Goal: Navigation & Orientation: Find specific page/section

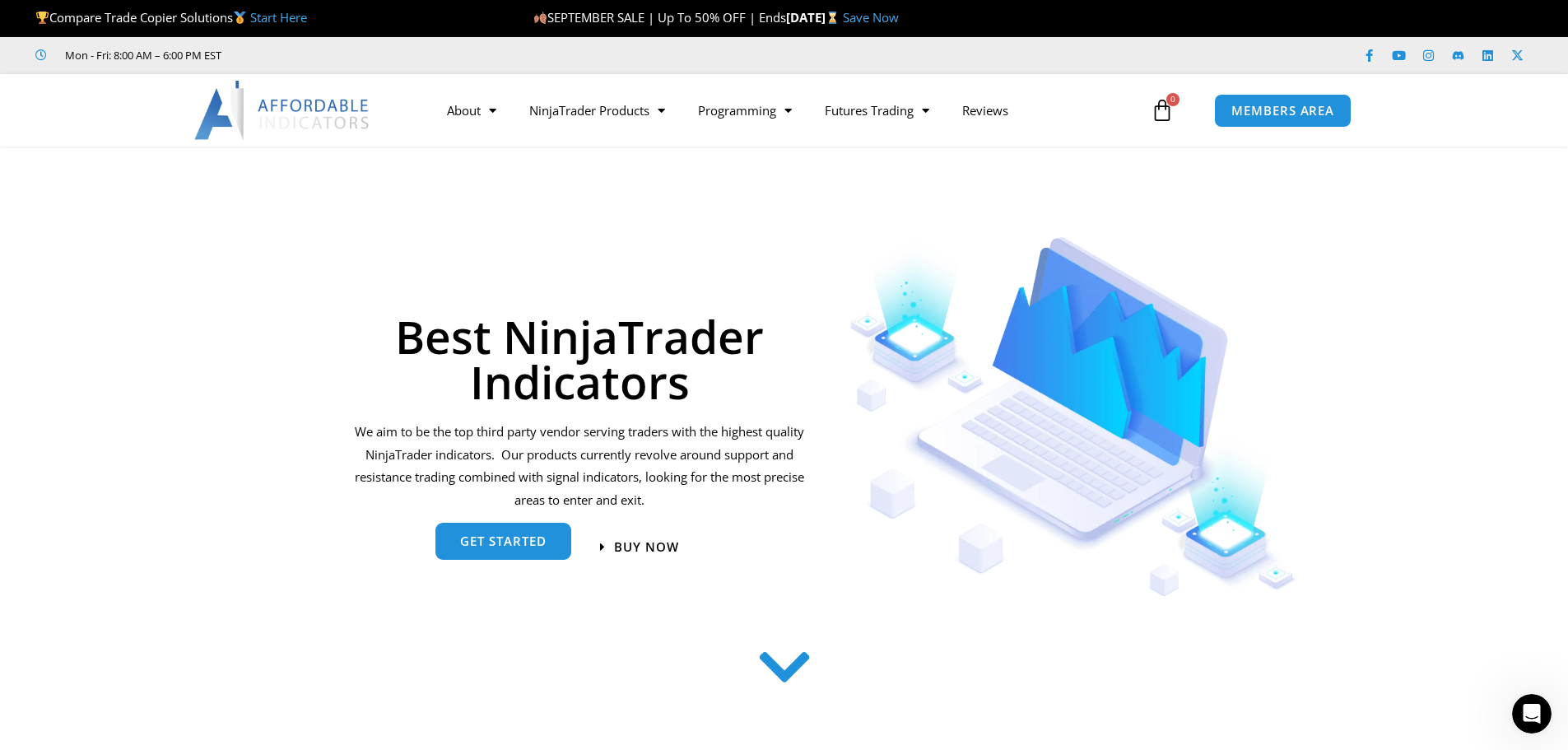
click at [506, 543] on span "get started" at bounding box center [503, 542] width 87 height 12
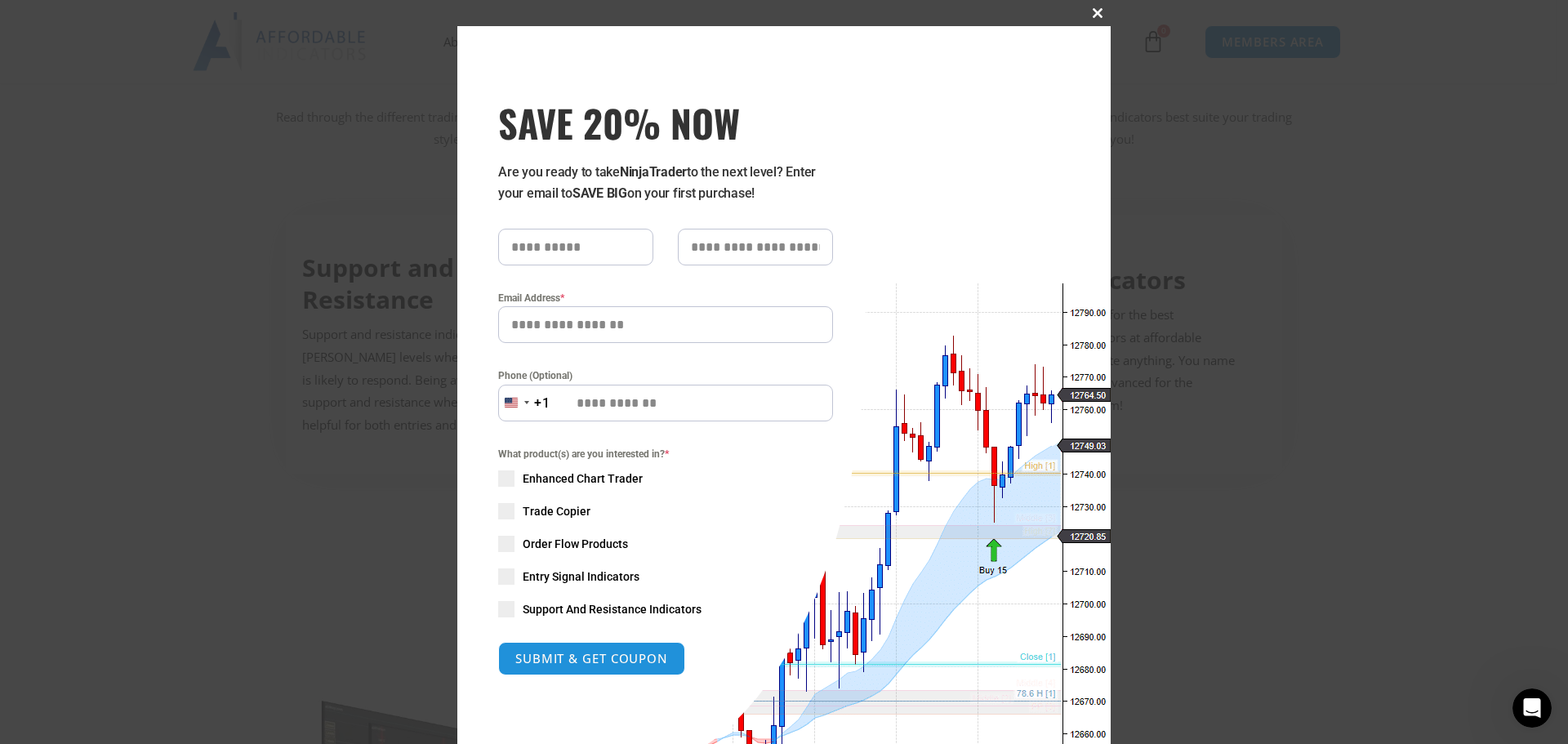
click at [1090, 7] on button "Close this module" at bounding box center [1097, 13] width 26 height 26
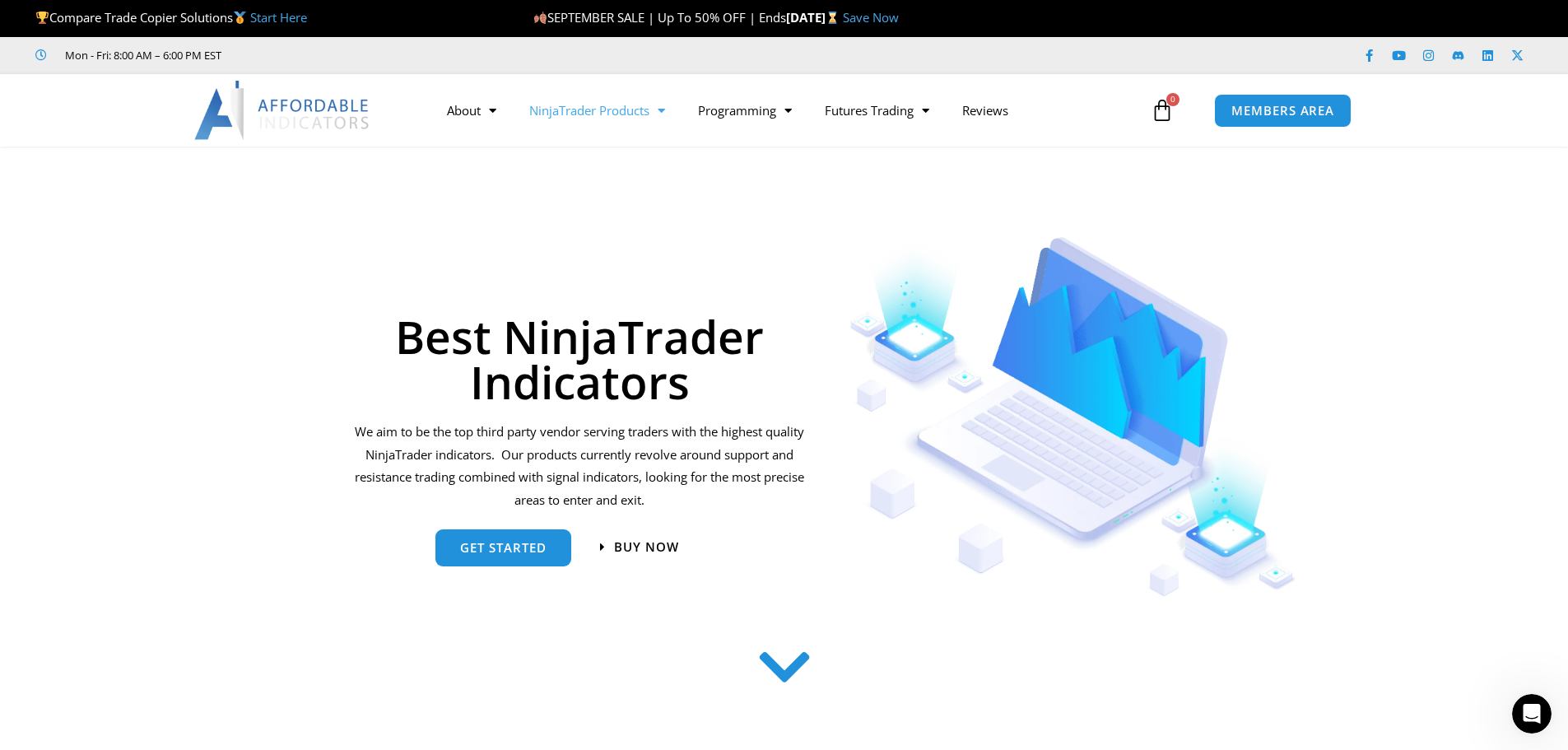
click at [580, 117] on link "NinjaTrader Products" at bounding box center [597, 111] width 168 height 38
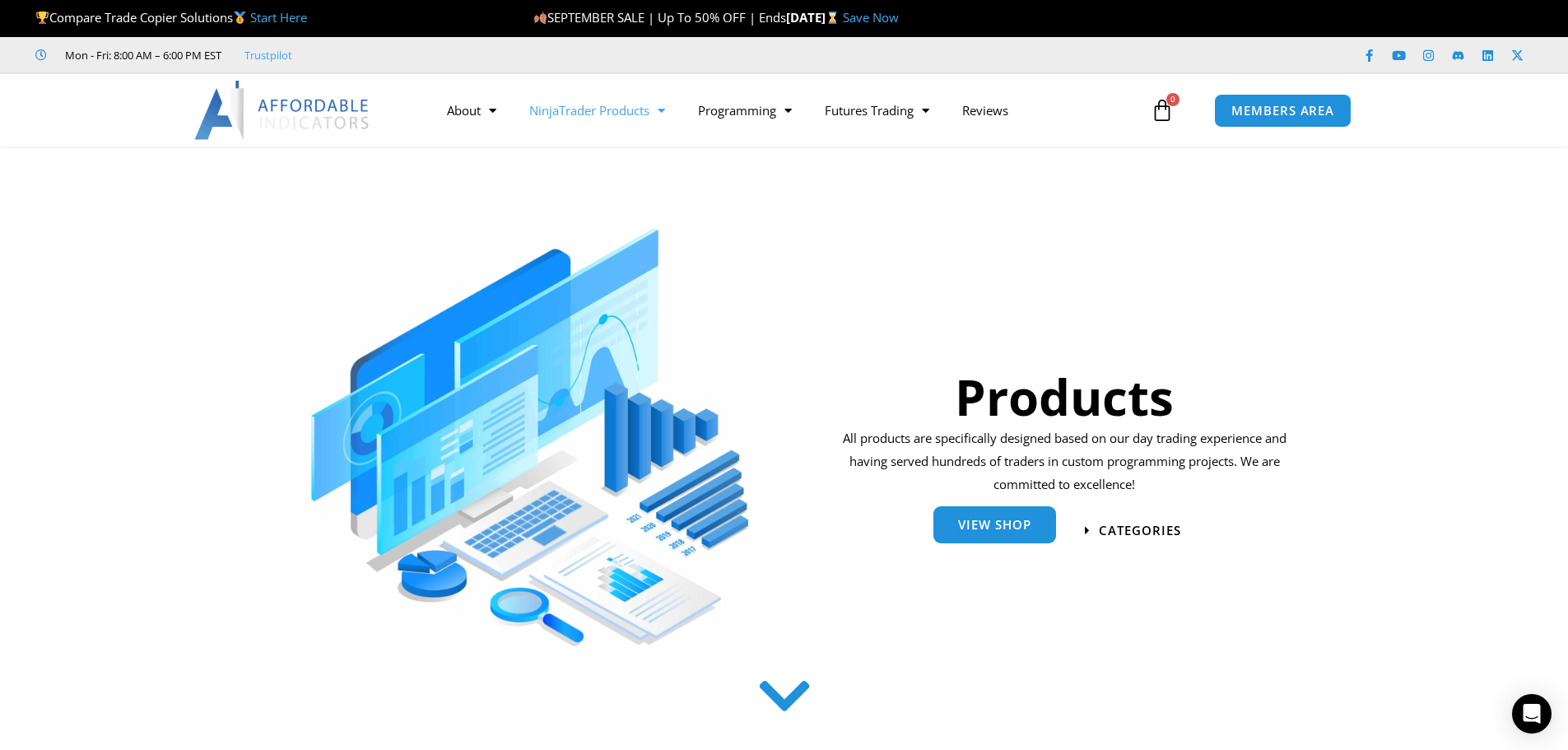
click at [997, 524] on span "View Shop" at bounding box center [995, 524] width 74 height 12
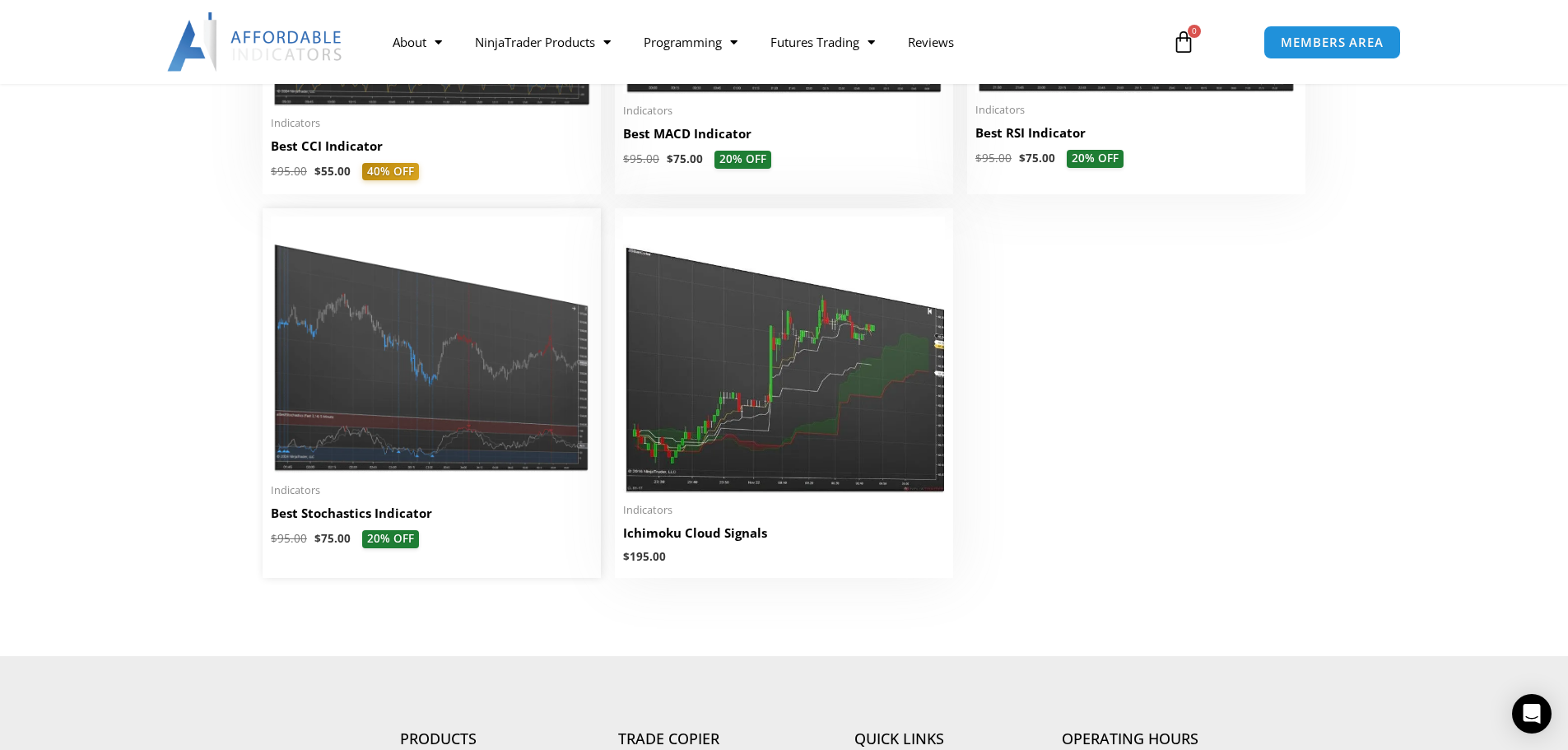
scroll to position [3868, 0]
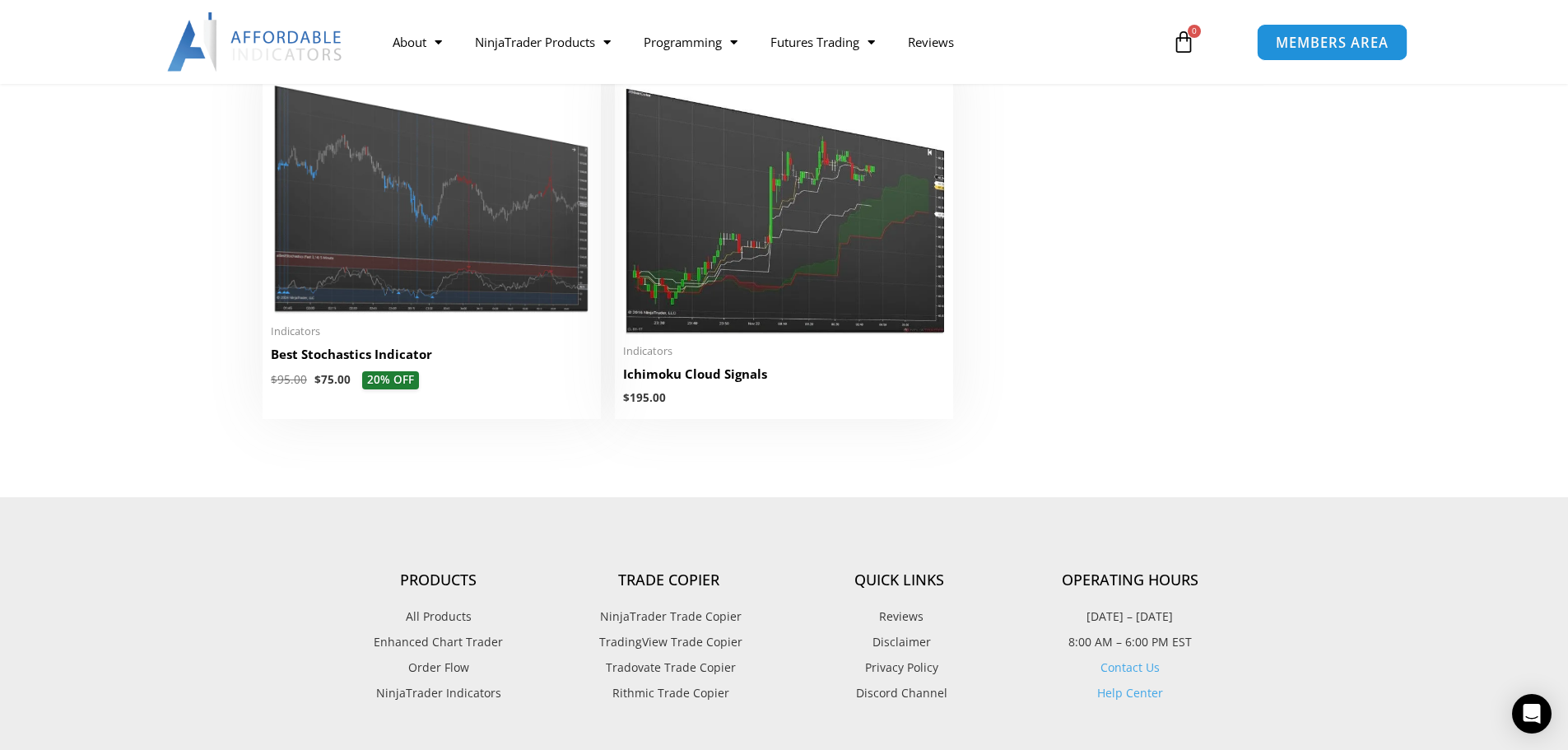
click at [1308, 44] on span "MEMBERS AREA" at bounding box center [1331, 43] width 113 height 14
click at [1329, 46] on span "MEMBERS AREA" at bounding box center [1331, 43] width 113 height 14
